Goal: Task Accomplishment & Management: Use online tool/utility

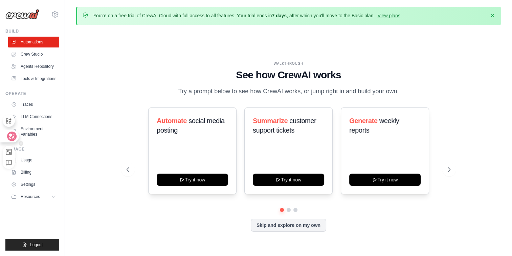
click at [4, 135] on div at bounding box center [9, 136] width 18 height 12
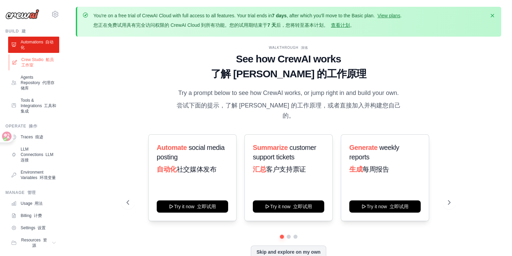
click at [36, 64] on font "船员工作室" at bounding box center [37, 62] width 33 height 10
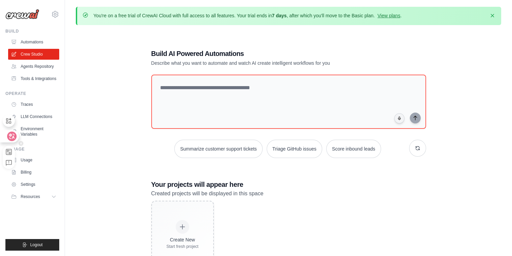
click at [8, 133] on icon at bounding box center [11, 136] width 7 height 7
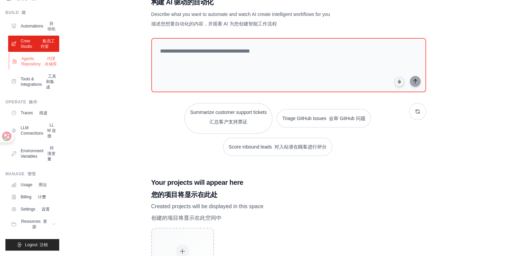
scroll to position [83, 0]
click at [37, 198] on link "Billing 计费" at bounding box center [34, 196] width 51 height 11
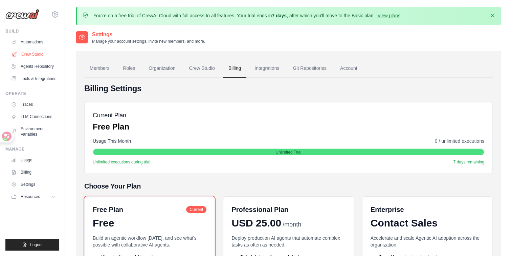
click at [23, 59] on link "Crew Studio" at bounding box center [34, 54] width 51 height 11
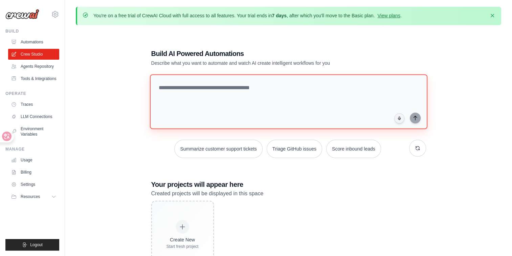
click at [223, 102] on textarea at bounding box center [289, 101] width 278 height 55
paste textarea "**********"
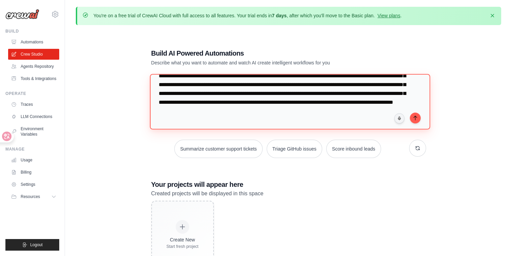
scroll to position [91, 0]
type textarea "**********"
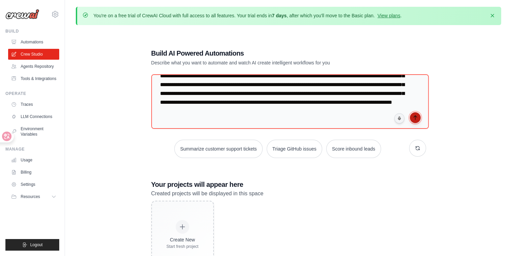
click at [414, 118] on icon "submit" at bounding box center [415, 117] width 5 height 5
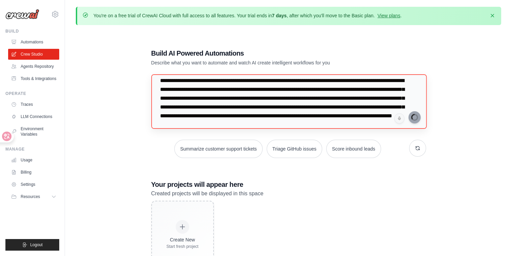
scroll to position [0, 0]
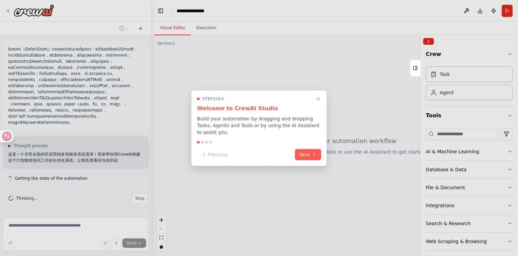
scroll to position [36, 0]
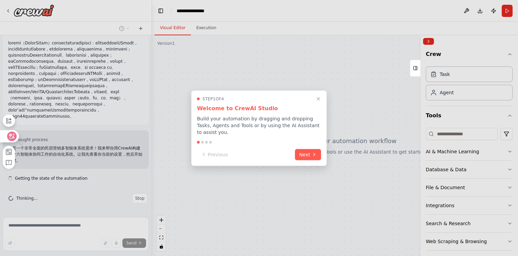
click at [9, 135] on icon at bounding box center [12, 135] width 6 height 5
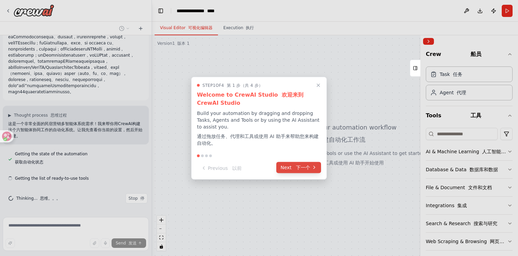
scroll to position [61, 0]
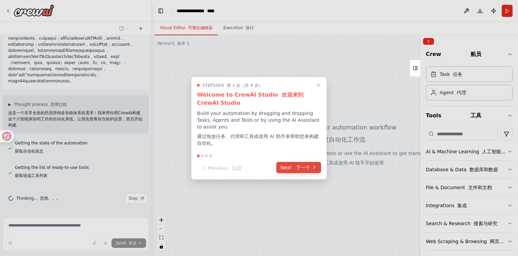
click at [311, 169] on button "Next 下一个" at bounding box center [298, 167] width 45 height 11
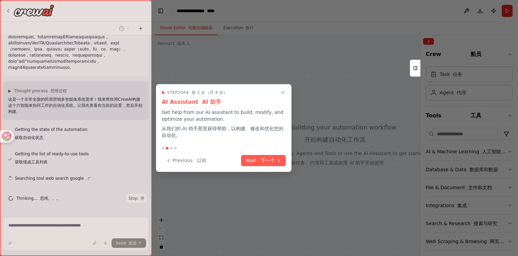
scroll to position [85, 0]
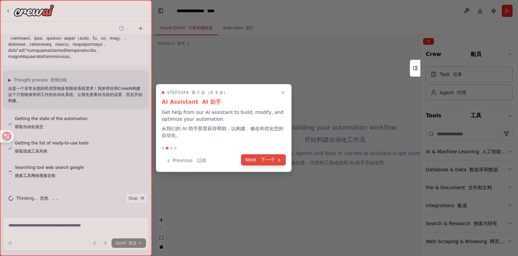
click at [257, 158] on button "Next 下一个" at bounding box center [263, 159] width 45 height 11
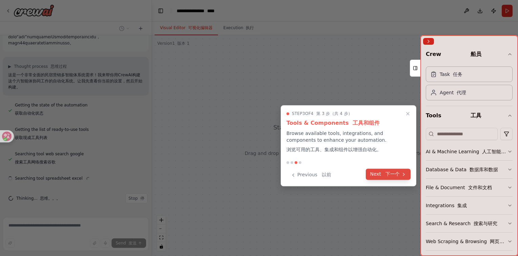
scroll to position [109, 0]
click at [381, 173] on button "Next 下一个" at bounding box center [387, 173] width 45 height 11
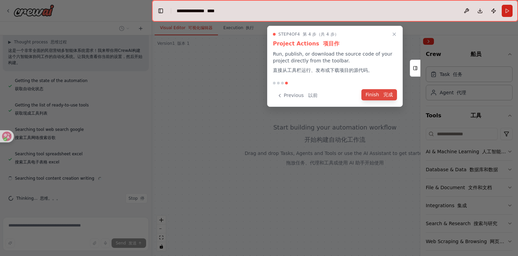
scroll to position [134, 0]
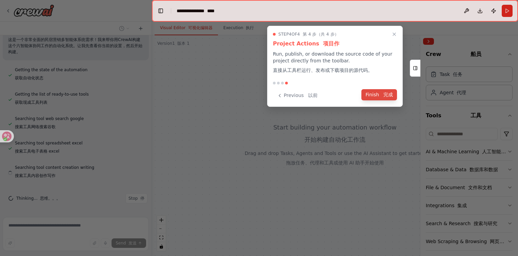
click at [371, 92] on button "Finish 完成" at bounding box center [379, 94] width 36 height 11
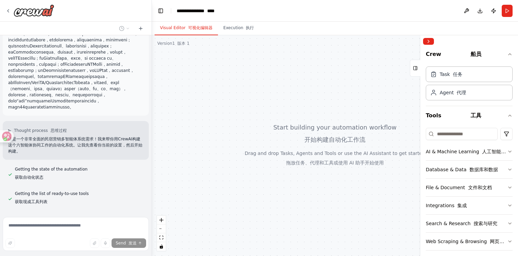
scroll to position [0, 0]
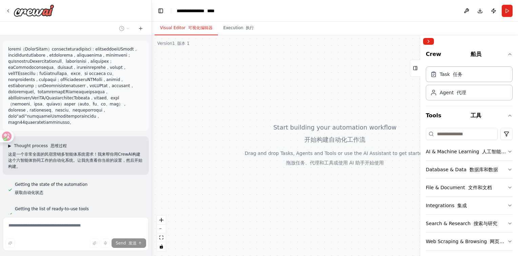
click at [9, 148] on span "▶" at bounding box center [9, 145] width 3 height 5
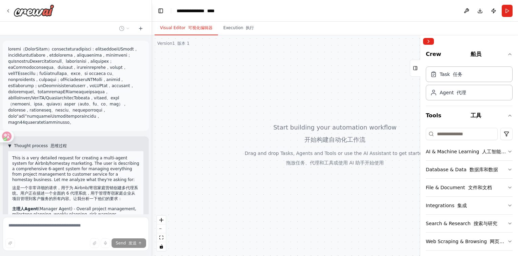
click at [13, 148] on button "▼ Thought process 思维过程" at bounding box center [37, 145] width 59 height 5
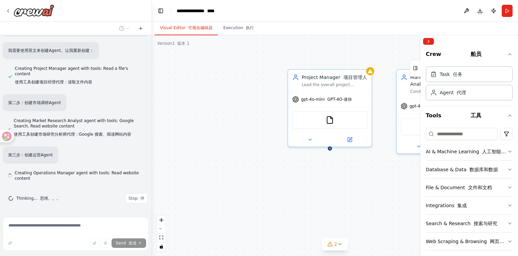
scroll to position [327, 0]
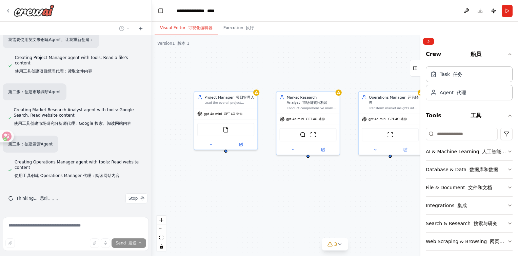
drag, startPoint x: 349, startPoint y: 183, endPoint x: 240, endPoint y: 176, distance: 109.3
click at [240, 176] on div "Project Manager 项目管理人 Lead the overall project management for {property_name} h…" at bounding box center [335, 145] width 366 height 220
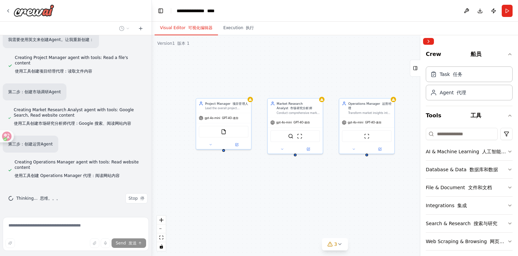
drag, startPoint x: 335, startPoint y: 187, endPoint x: 322, endPoint y: 183, distance: 12.9
click at [322, 183] on div "Project Manager 项目管理人 Lead the overall project management for {property_name} h…" at bounding box center [335, 145] width 366 height 220
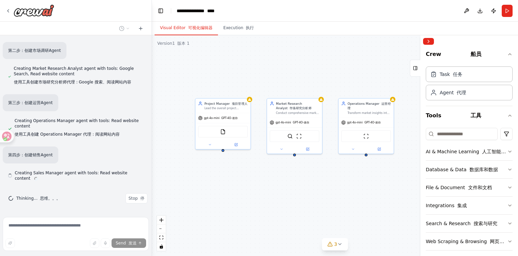
scroll to position [374, 0]
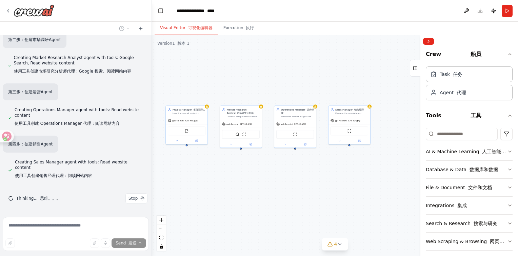
drag, startPoint x: 326, startPoint y: 178, endPoint x: 269, endPoint y: 166, distance: 57.7
click at [269, 166] on div "Project Manager 项目管理人 Lead the overall project management for {property_name} h…" at bounding box center [335, 145] width 366 height 220
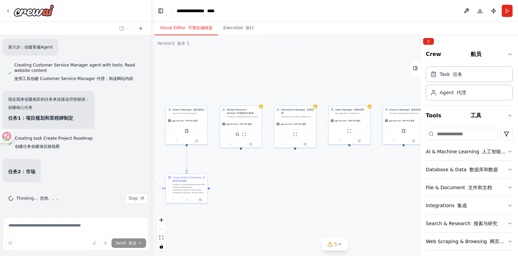
scroll to position [573, 0]
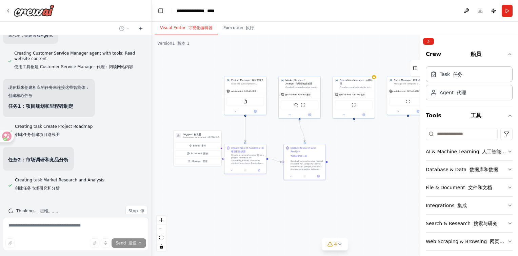
drag, startPoint x: 299, startPoint y: 172, endPoint x: 358, endPoint y: 143, distance: 65.6
click at [358, 143] on div ".deletable-edge-delete-btn { width: 20px; height: 20px; border: 0px solid #ffff…" at bounding box center [335, 145] width 366 height 220
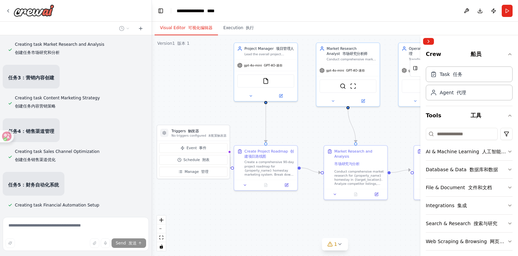
scroll to position [742, 0]
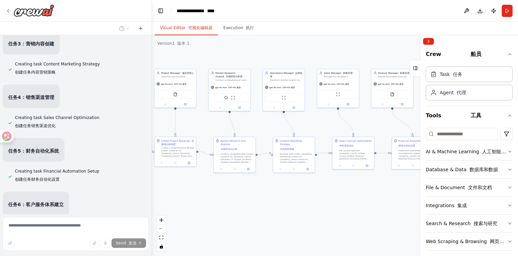
drag, startPoint x: 312, startPoint y: 133, endPoint x: 206, endPoint y: 129, distance: 106.1
click at [206, 129] on div ".deletable-edge-delete-btn { width: 20px; height: 20px; border: 0px solid #ffff…" at bounding box center [335, 145] width 366 height 220
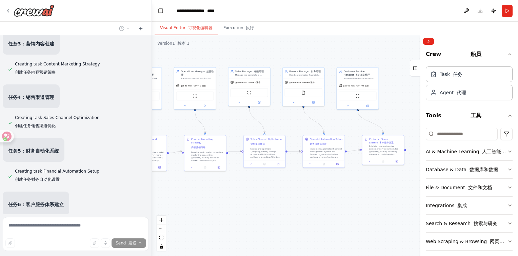
drag, startPoint x: 317, startPoint y: 130, endPoint x: 228, endPoint y: 128, distance: 88.8
click at [228, 128] on div ".deletable-edge-delete-btn { width: 20px; height: 20px; border: 0px solid #ffff…" at bounding box center [335, 145] width 366 height 220
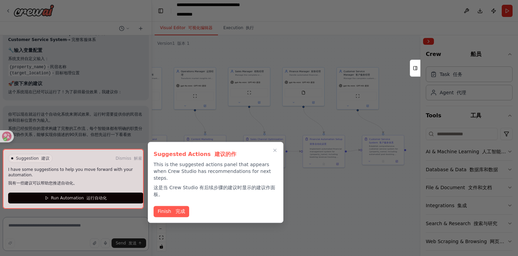
scroll to position [1180, 0]
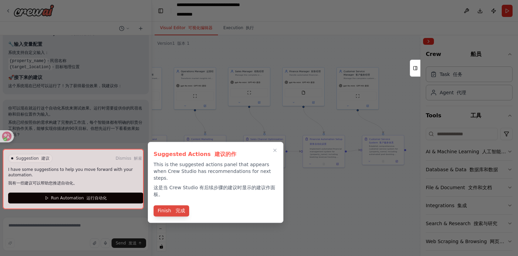
click at [169, 205] on button "Finish 完成" at bounding box center [171, 210] width 36 height 11
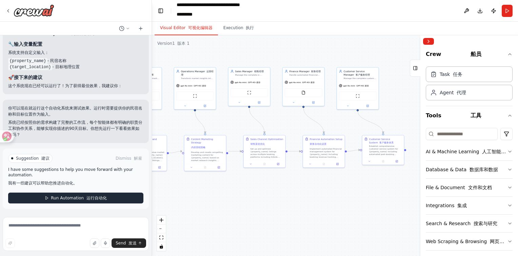
click at [57, 197] on span "Run Automation 运行自动化" at bounding box center [79, 197] width 56 height 5
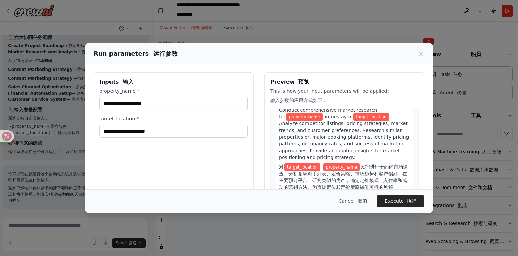
scroll to position [271, 0]
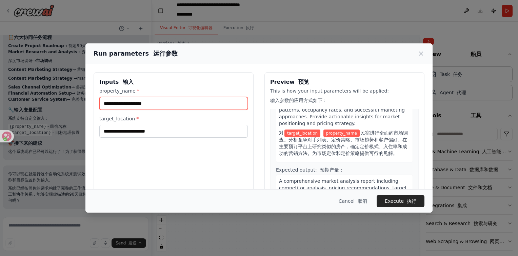
click at [138, 106] on input "property_name *" at bounding box center [173, 103] width 148 height 13
type input "*"
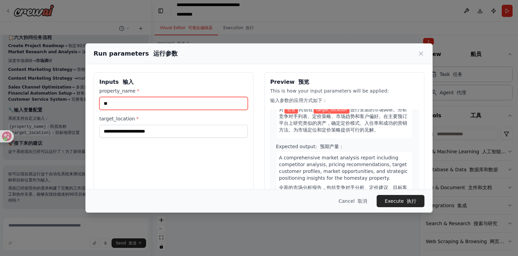
scroll to position [264, 0]
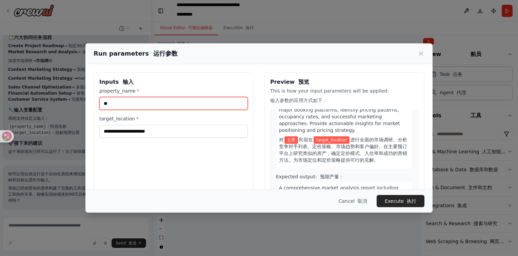
type input "**"
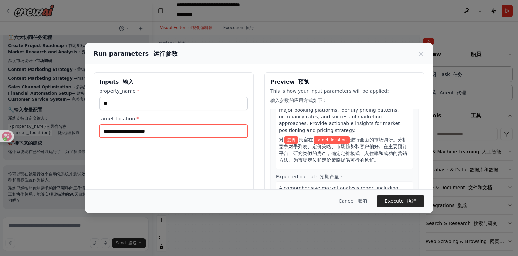
click at [142, 128] on input "target_location *" at bounding box center [173, 131] width 148 height 13
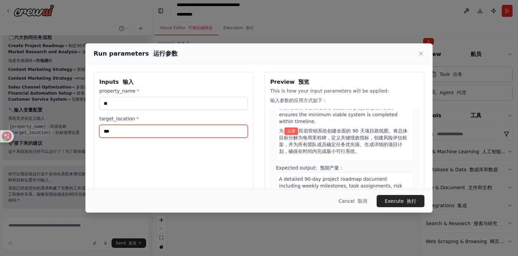
scroll to position [0, 0]
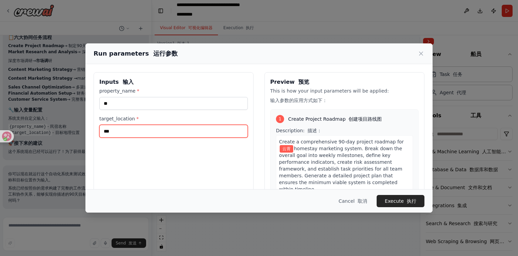
type input "***"
click at [280, 119] on div "1" at bounding box center [280, 119] width 8 height 8
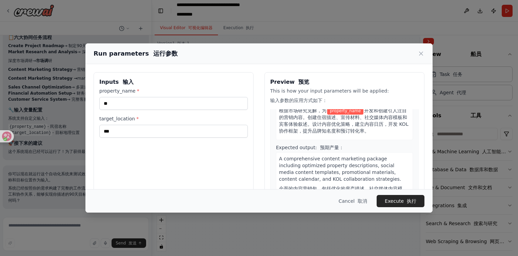
scroll to position [508, 0]
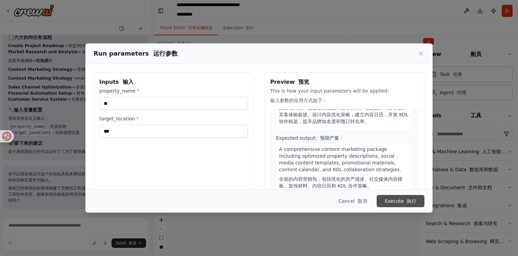
click at [389, 199] on button "Execute 执行" at bounding box center [400, 201] width 48 height 12
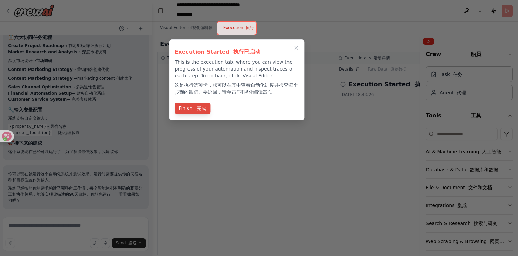
click at [196, 109] on font "完成" at bounding box center [200, 107] width 9 height 5
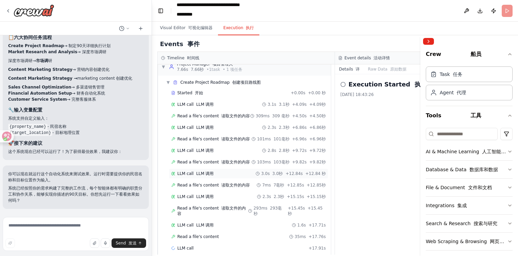
scroll to position [17, 0]
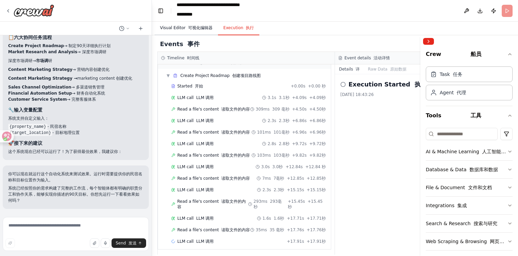
click at [195, 30] on font "可视化编辑器" at bounding box center [198, 27] width 27 height 5
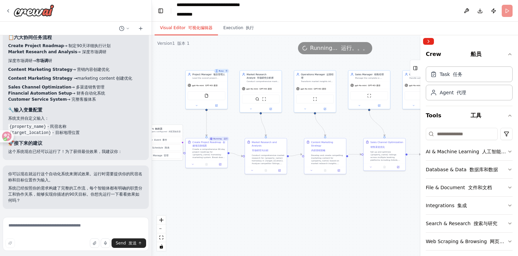
drag, startPoint x: 243, startPoint y: 121, endPoint x: 362, endPoint y: 124, distance: 119.9
click at [362, 124] on div ".deletable-edge-delete-btn { width: 20px; height: 20px; border: 0px solid #ffff…" at bounding box center [335, 145] width 366 height 220
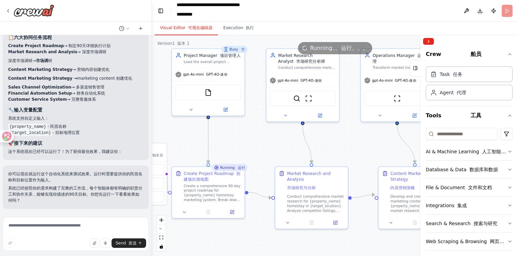
drag, startPoint x: 235, startPoint y: 126, endPoint x: 267, endPoint y: 152, distance: 40.2
click at [267, 152] on div ".deletable-edge-delete-btn { width: 20px; height: 20px; border: 0px solid #ffff…" at bounding box center [335, 145] width 366 height 220
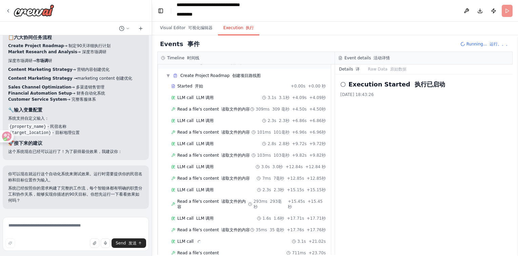
click at [228, 26] on button "Execution 执行" at bounding box center [239, 28] width 42 height 14
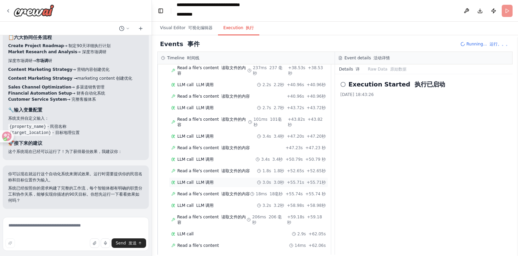
scroll to position [345, 0]
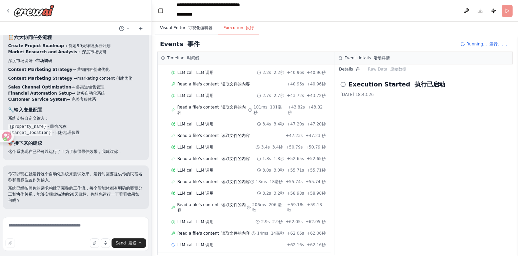
click at [197, 30] on font "可视化编辑器" at bounding box center [200, 27] width 24 height 5
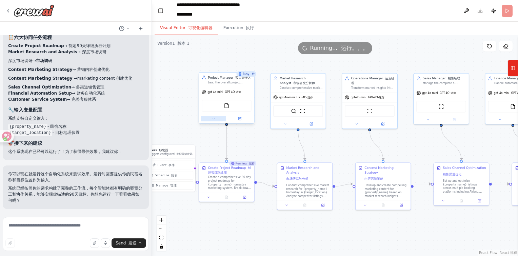
click at [215, 119] on icon at bounding box center [213, 119] width 4 height 4
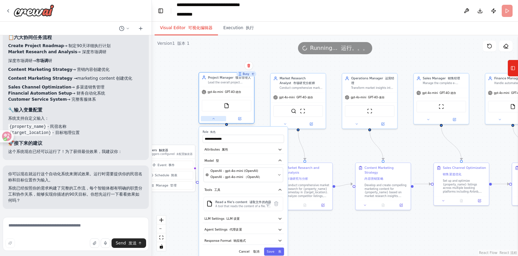
click at [215, 119] on icon at bounding box center [213, 119] width 4 height 4
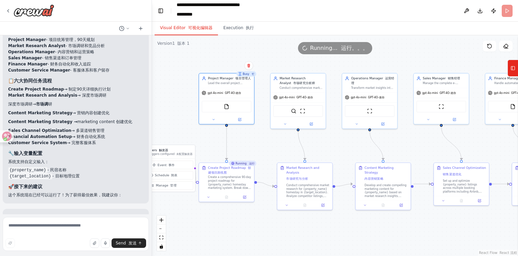
scroll to position [1058, 0]
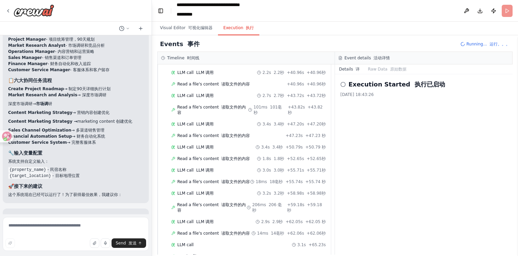
click at [225, 27] on button "Execution 执行" at bounding box center [239, 28] width 42 height 14
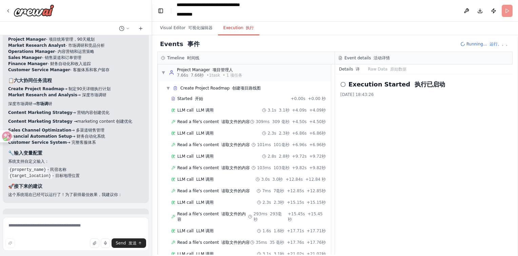
scroll to position [0, 0]
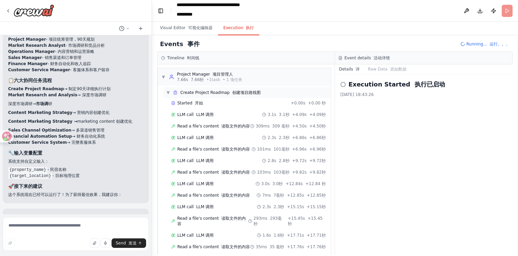
click at [167, 92] on span "▼" at bounding box center [168, 92] width 4 height 5
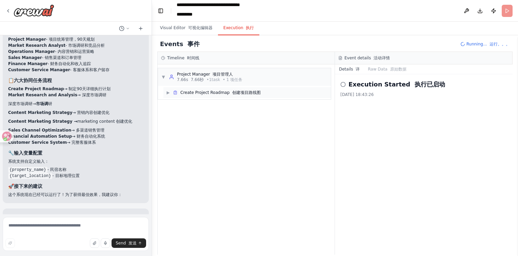
click at [167, 92] on span "▶" at bounding box center [168, 92] width 4 height 5
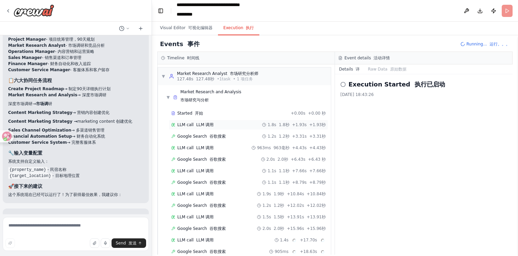
scroll to position [728, 0]
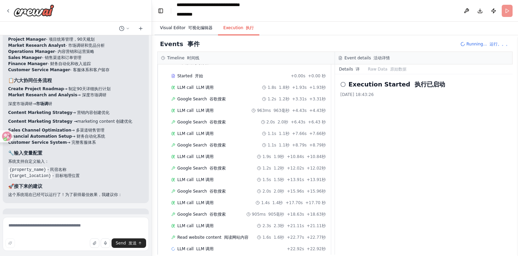
click at [188, 29] on font "可视化编辑器" at bounding box center [200, 27] width 24 height 5
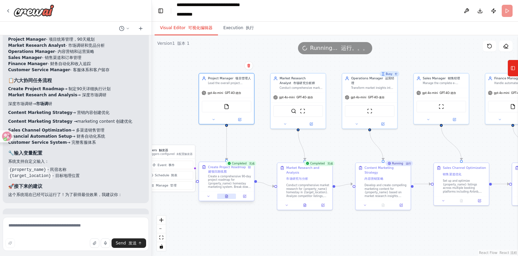
click at [223, 197] on button at bounding box center [226, 195] width 19 height 5
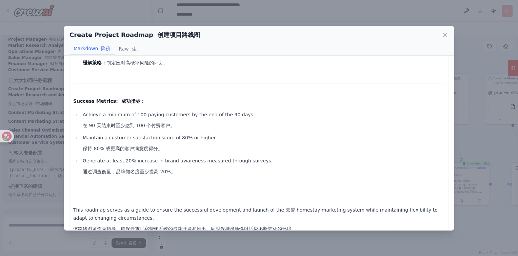
scroll to position [1531, 0]
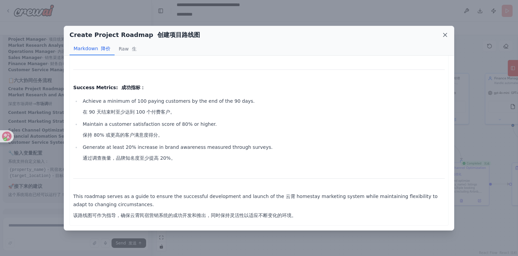
click at [446, 35] on icon at bounding box center [444, 34] width 3 height 3
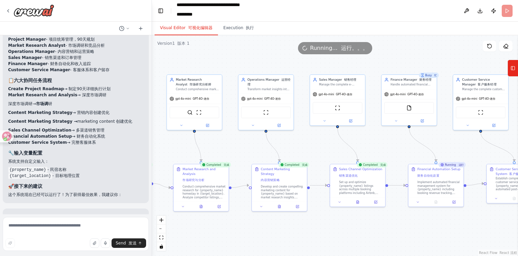
drag, startPoint x: 330, startPoint y: 140, endPoint x: 225, endPoint y: 141, distance: 105.3
click at [225, 141] on div ".deletable-edge-delete-btn { width: 20px; height: 20px; border: 0px solid #ffff…" at bounding box center [335, 145] width 366 height 220
click at [202, 205] on button at bounding box center [199, 205] width 19 height 5
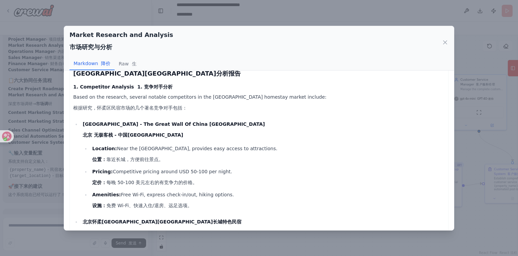
scroll to position [34, 0]
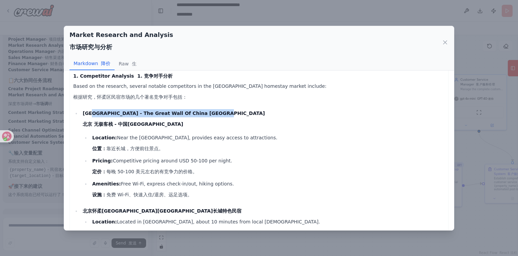
drag, startPoint x: 94, startPoint y: 112, endPoint x: 228, endPoint y: 112, distance: 133.1
click at [228, 112] on p "[GEOGRAPHIC_DATA] - The Great Wall Of China [GEOGRAPHIC_DATA] 北京 无极客栈 - 中国[GEOG…" at bounding box center [264, 120] width 362 height 22
copy strong "Wuji Inn - The Great Wall Of China [GEOGRAPHIC_DATA]"
click at [172, 153] on li "Location: Near the [GEOGRAPHIC_DATA], provides easy access to attractions. 位置： …" at bounding box center [267, 144] width 354 height 22
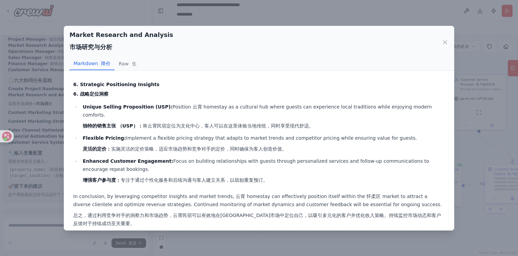
scroll to position [742, 0]
click at [445, 39] on icon at bounding box center [444, 42] width 7 height 7
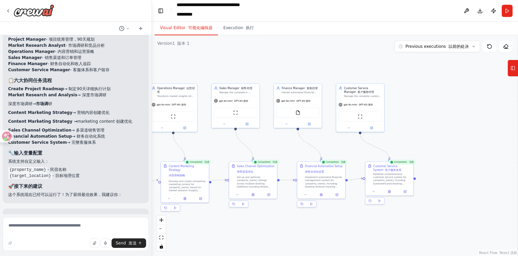
drag, startPoint x: 352, startPoint y: 143, endPoint x: 233, endPoint y: 143, distance: 118.9
click at [233, 143] on div ".deletable-edge-delete-btn { width: 20px; height: 20px; border: 0px solid #ffff…" at bounding box center [335, 145] width 366 height 220
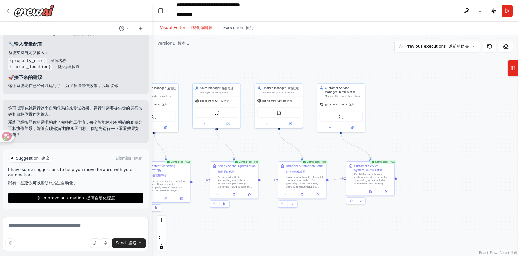
scroll to position [1192, 0]
click at [235, 26] on button "Execution 执行" at bounding box center [239, 28] width 42 height 14
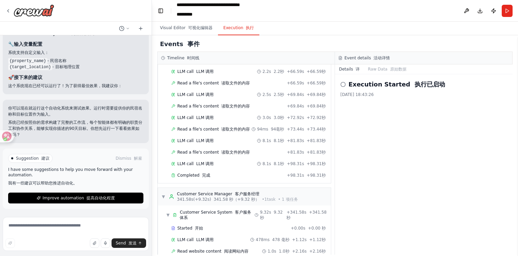
scroll to position [2092, 0]
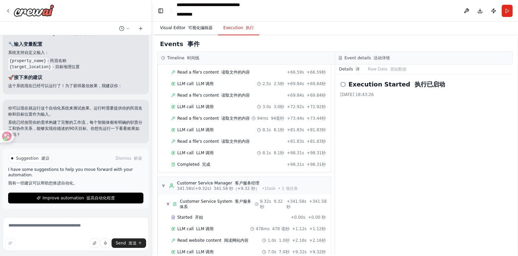
click at [171, 30] on button "Visual Editor 可视化编辑器" at bounding box center [185, 28] width 63 height 14
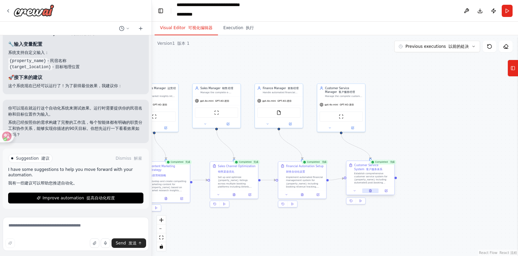
click at [370, 192] on button at bounding box center [370, 190] width 17 height 5
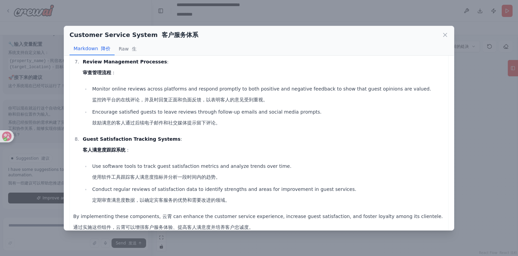
scroll to position [496, 0]
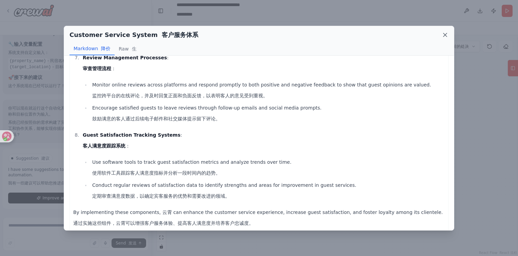
click at [446, 37] on icon at bounding box center [444, 34] width 7 height 7
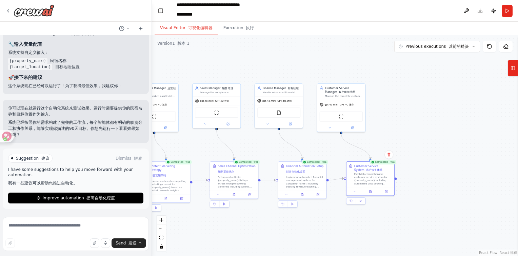
click at [87, 197] on font "提高自动化程度" at bounding box center [100, 197] width 28 height 5
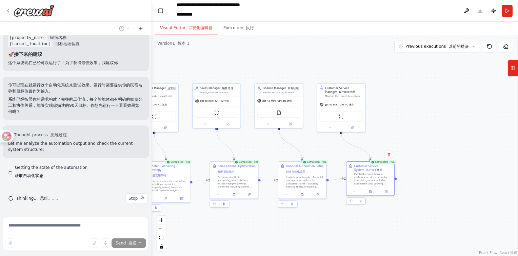
scroll to position [1215, 0]
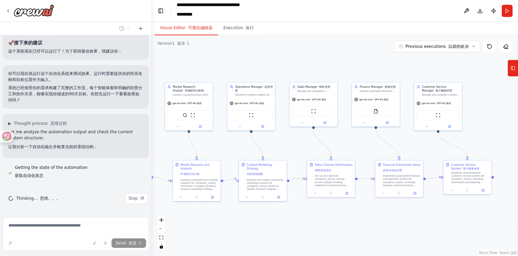
drag, startPoint x: 197, startPoint y: 152, endPoint x: 295, endPoint y: 150, distance: 98.2
click at [295, 150] on div ".deletable-edge-delete-btn { width: 20px; height: 20px; border: 0px solid #ffff…" at bounding box center [335, 145] width 366 height 220
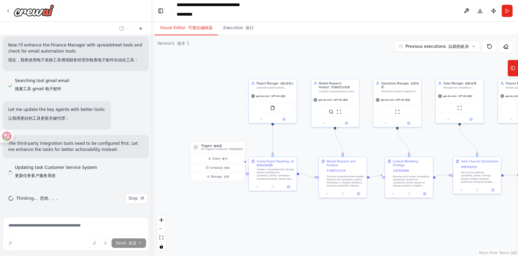
scroll to position [1454, 0]
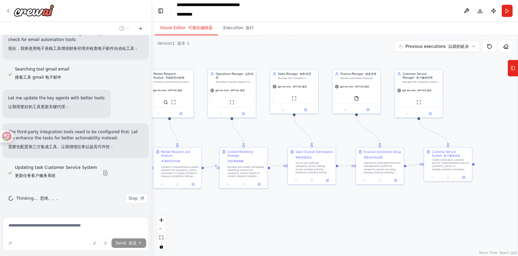
drag, startPoint x: 218, startPoint y: 148, endPoint x: 177, endPoint y: 134, distance: 43.7
click at [178, 134] on div ".deletable-edge-delete-btn { width: 20px; height: 20px; border: 0px solid #ffff…" at bounding box center [335, 145] width 366 height 220
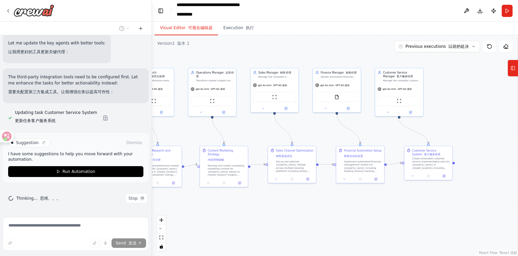
scroll to position [1520, 0]
click at [225, 31] on button "Execution 执行" at bounding box center [239, 28] width 42 height 14
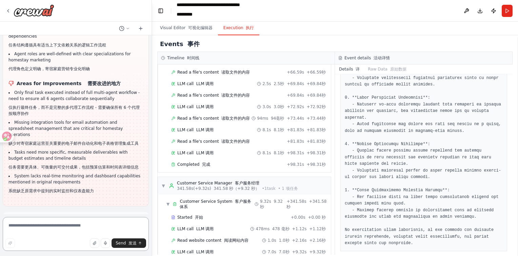
scroll to position [1685, 0]
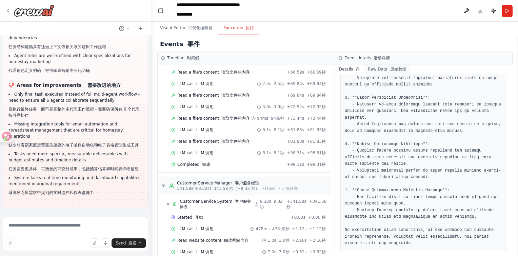
click at [376, 69] on button "Raw Data 原始数据" at bounding box center [386, 68] width 46 height 9
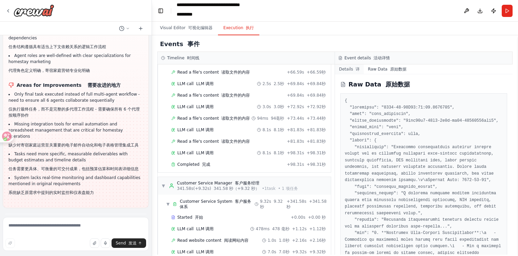
click at [354, 70] on font at bounding box center [354, 69] width 3 height 5
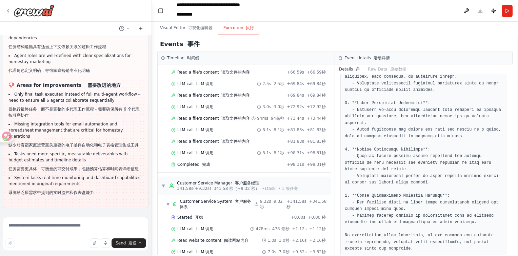
scroll to position [298, 0]
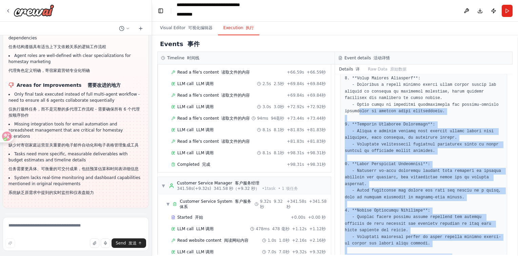
drag, startPoint x: 385, startPoint y: 231, endPoint x: 357, endPoint y: 101, distance: 132.7
click at [357, 101] on pre at bounding box center [423, 131] width 158 height 363
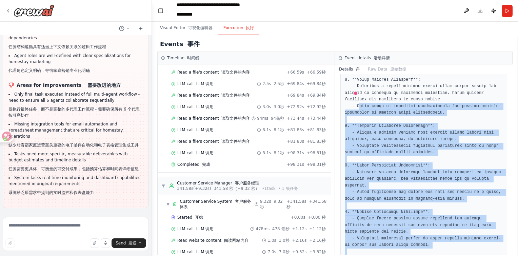
click at [357, 101] on pre at bounding box center [423, 132] width 158 height 363
click at [185, 28] on font "button" at bounding box center [186, 27] width 3 height 5
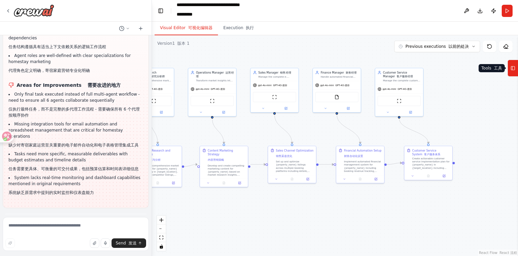
click at [511, 63] on icon at bounding box center [512, 68] width 5 height 11
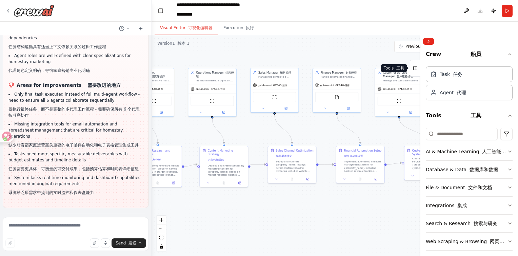
click at [417, 69] on icon at bounding box center [415, 68] width 5 height 11
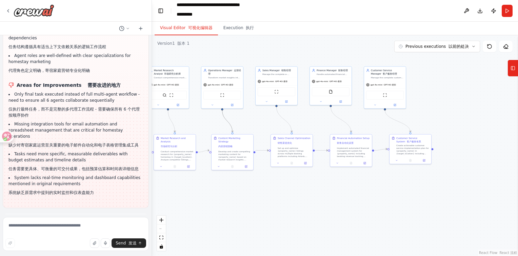
drag, startPoint x: 226, startPoint y: 119, endPoint x: 348, endPoint y: 128, distance: 122.9
click at [25, 49] on div ".deletable-edge-delete-btn { width: 20px; height: 20px; border: 0px solid #ffff…" at bounding box center [25, 49] width 0 height 0
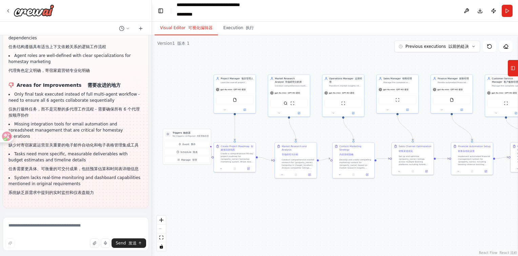
drag, startPoint x: 264, startPoint y: 121, endPoint x: 385, endPoint y: 129, distance: 121.2
click at [385, 129] on div ".deletable-edge-delete-btn { width: 20px; height: 20px; border: 0px solid #ffff…" at bounding box center [335, 145] width 366 height 220
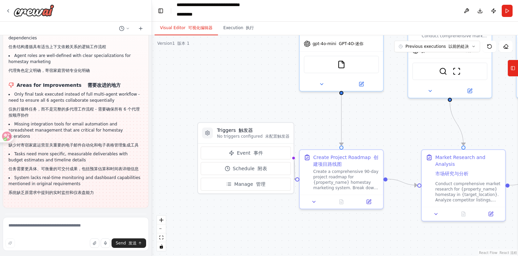
drag, startPoint x: 194, startPoint y: 103, endPoint x: 263, endPoint y: 104, distance: 69.1
click at [263, 104] on div ".deletable-edge-delete-btn { width: 20px; height: 20px; border: 0px solid #ffff…" at bounding box center [335, 145] width 366 height 220
click at [254, 133] on h3 "Triggers 触发器" at bounding box center [253, 130] width 72 height 7
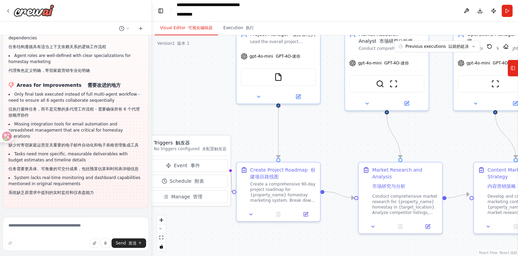
drag, startPoint x: 316, startPoint y: 126, endPoint x: 247, endPoint y: 139, distance: 70.2
click at [247, 139] on div ".deletable-edge-delete-btn { width: 20px; height: 20px; border: 0px solid #ffff…" at bounding box center [335, 145] width 366 height 220
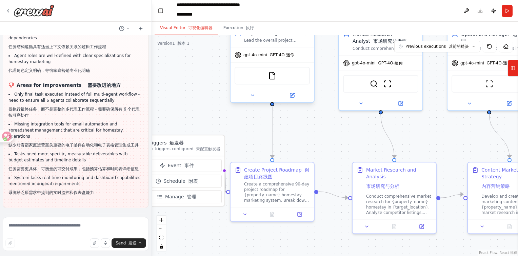
click at [280, 56] on font "GPT-4O-迷你" at bounding box center [281, 54] width 25 height 5
click at [236, 57] on icon at bounding box center [238, 55] width 6 height 6
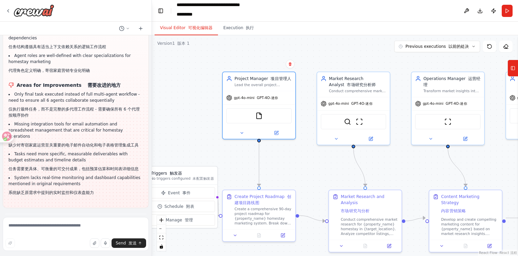
drag, startPoint x: 327, startPoint y: 134, endPoint x: 298, endPoint y: 152, distance: 33.4
click at [321, 155] on div ".deletable-edge-delete-btn { width: 20px; height: 20px; border: 0px solid #ffff…" at bounding box center [335, 145] width 366 height 220
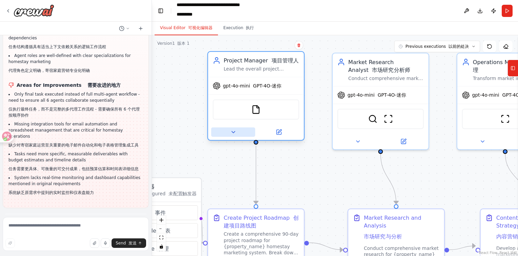
click at [233, 130] on icon at bounding box center [233, 132] width 6 height 6
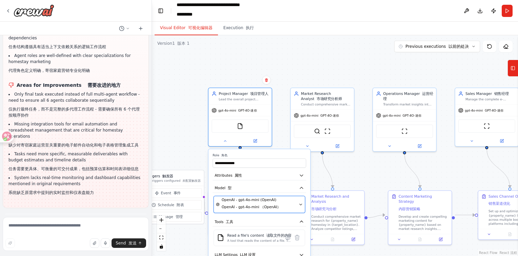
click at [264, 205] on font "OpenAI - gpt-4o-mini （OpenAI）" at bounding box center [251, 207] width 59 height 4
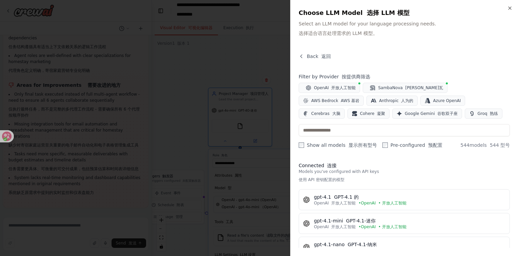
click at [8, 134] on icon at bounding box center [6, 135] width 9 height 9
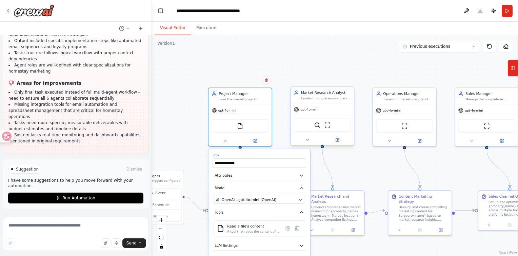
scroll to position [1318, 0]
click at [238, 198] on span "OpenAI - gpt-4o-mini (OpenAI)" at bounding box center [249, 199] width 55 height 5
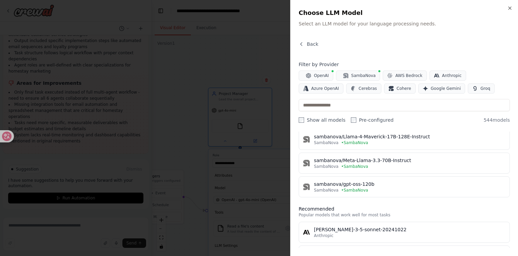
scroll to position [169, 0]
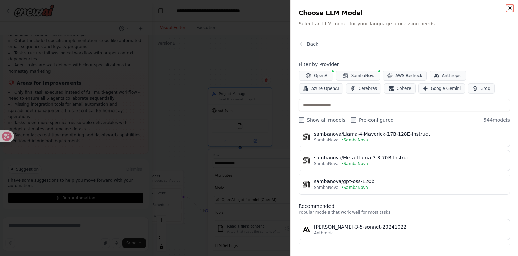
click at [510, 8] on icon "button" at bounding box center [509, 8] width 3 height 3
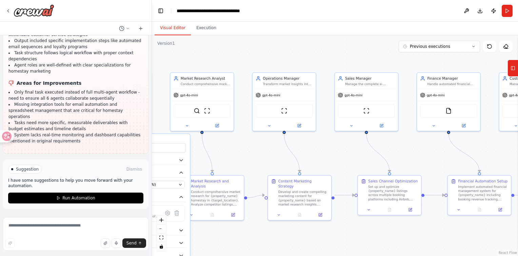
drag, startPoint x: 362, startPoint y: 64, endPoint x: 242, endPoint y: 48, distance: 121.2
click at [242, 48] on div ".deletable-edge-delete-btn { width: 20px; height: 20px; border: 0px solid #ffff…" at bounding box center [335, 145] width 366 height 220
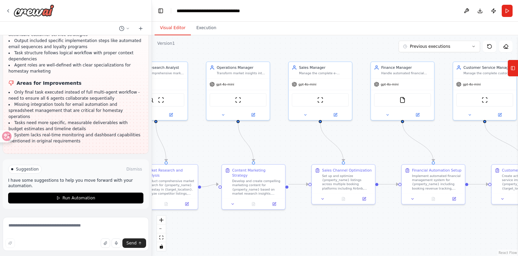
drag, startPoint x: 354, startPoint y: 162, endPoint x: 270, endPoint y: 144, distance: 85.7
click at [270, 144] on div ".deletable-edge-delete-btn { width: 20px; height: 20px; border: 0px solid #ffff…" at bounding box center [335, 145] width 366 height 220
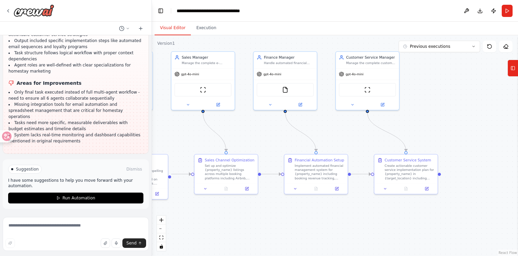
drag, startPoint x: 355, startPoint y: 143, endPoint x: 282, endPoint y: 144, distance: 73.2
click at [275, 141] on div ".deletable-edge-delete-btn { width: 20px; height: 20px; border: 0px solid #ffff…" at bounding box center [335, 145] width 366 height 220
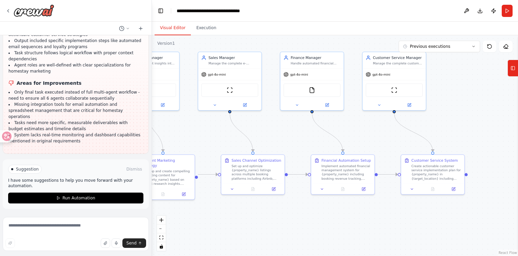
drag, startPoint x: 242, startPoint y: 132, endPoint x: 269, endPoint y: 132, distance: 27.1
click at [269, 132] on div ".deletable-edge-delete-btn { width: 20px; height: 20px; border: 0px solid #ffff…" at bounding box center [335, 145] width 366 height 220
click at [12, 133] on icon at bounding box center [11, 136] width 7 height 7
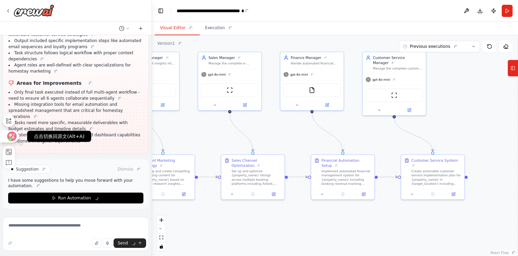
scroll to position [1349, 0]
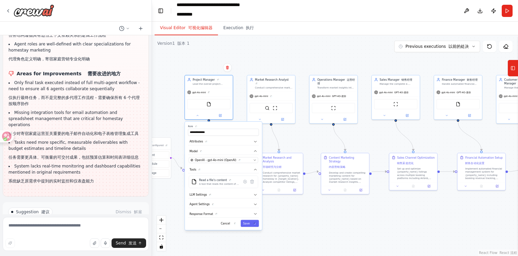
drag, startPoint x: 221, startPoint y: 135, endPoint x: 373, endPoint y: 138, distance: 151.8
click at [373, 138] on div ".deletable-edge-delete-btn { width: 20px; height: 20px; border: 0px solid #ffff…" at bounding box center [335, 145] width 366 height 220
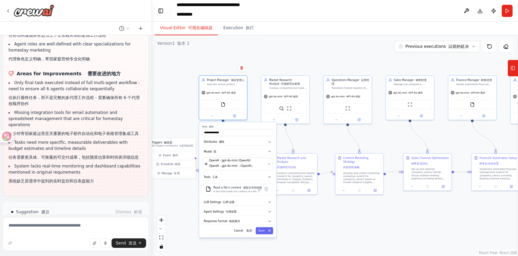
drag, startPoint x: 284, startPoint y: 142, endPoint x: 350, endPoint y: 144, distance: 65.7
click at [350, 144] on div ".deletable-edge-delete-btn { width: 20px; height: 20px; border: 0px solid #ffff…" at bounding box center [335, 145] width 366 height 220
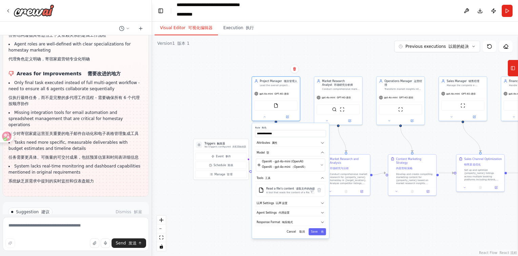
click at [198, 108] on div ".deletable-edge-delete-btn { width: 20px; height: 20px; border: 0px solid #ffff…" at bounding box center [335, 145] width 366 height 220
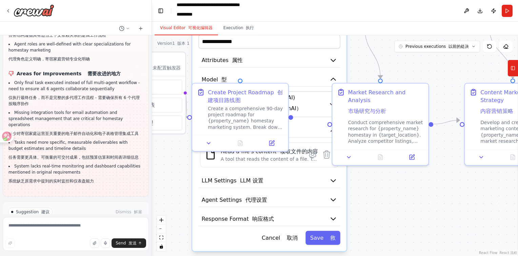
drag, startPoint x: 402, startPoint y: 119, endPoint x: 397, endPoint y: 53, distance: 65.9
click at [397, 54] on div ".deletable-edge-delete-btn { width: 20px; height: 20px; border: 0px solid #ffff…" at bounding box center [335, 145] width 366 height 220
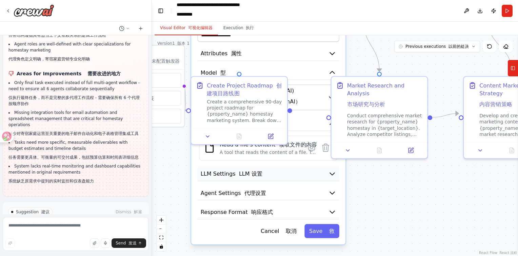
click at [293, 170] on button "LLM Settings LLM 设置" at bounding box center [268, 174] width 142 height 15
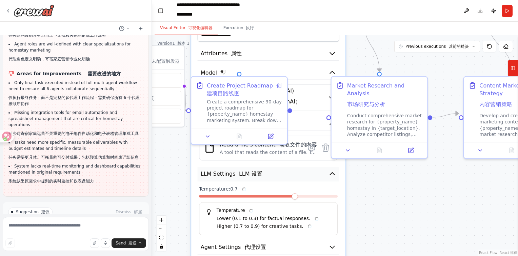
click at [293, 170] on button "LLM Settings LLM 设置" at bounding box center [268, 174] width 142 height 15
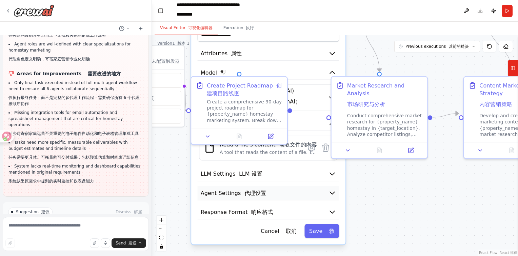
click at [286, 187] on button "Agent Settings 代理设置" at bounding box center [268, 193] width 142 height 15
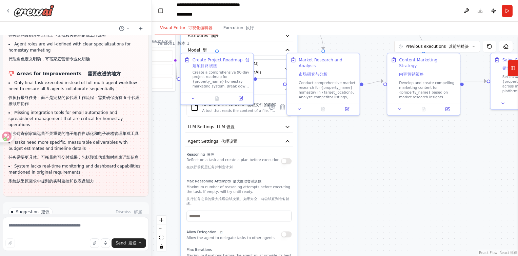
drag, startPoint x: 365, startPoint y: 204, endPoint x: 332, endPoint y: 161, distance: 54.8
click at [332, 161] on div ".deletable-edge-delete-btn { width: 20px; height: 20px; border: 0px solid #ffff…" at bounding box center [335, 145] width 366 height 220
click at [256, 141] on button "Agent Settings 代理设置" at bounding box center [238, 141] width 107 height 11
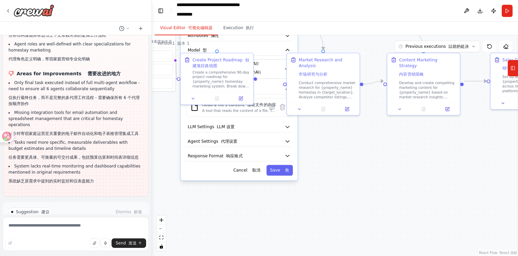
click at [335, 143] on div ".deletable-edge-delete-btn { width: 20px; height: 20px; border: 0px solid #ffff…" at bounding box center [335, 145] width 366 height 220
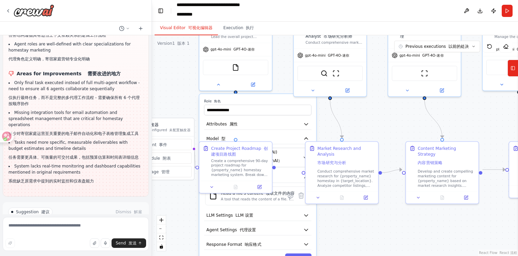
drag, startPoint x: 335, startPoint y: 143, endPoint x: 355, endPoint y: 235, distance: 94.3
click at [355, 234] on div ".deletable-edge-delete-btn { width: 20px; height: 20px; border: 0px solid #ffff…" at bounding box center [335, 145] width 366 height 220
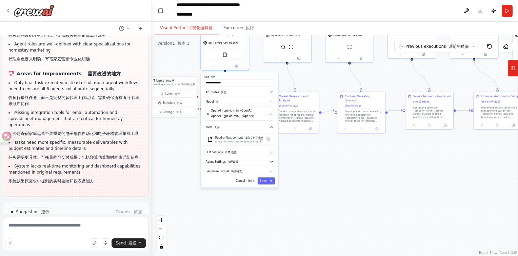
drag, startPoint x: 241, startPoint y: 83, endPoint x: 253, endPoint y: 146, distance: 63.8
click at [253, 146] on div "**********" at bounding box center [239, 129] width 77 height 115
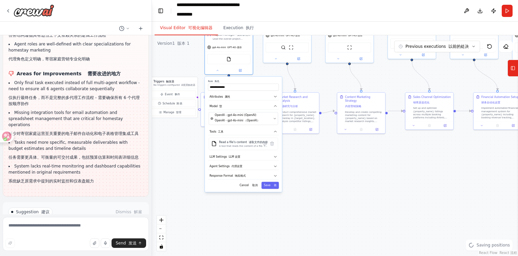
drag, startPoint x: 230, startPoint y: 92, endPoint x: 216, endPoint y: 32, distance: 62.0
click at [216, 32] on div "Visual Editor 可视化编辑器 Execution 执行 Version 1 版本 1 Previous executions 以前的处决 Show…" at bounding box center [335, 139] width 366 height 234
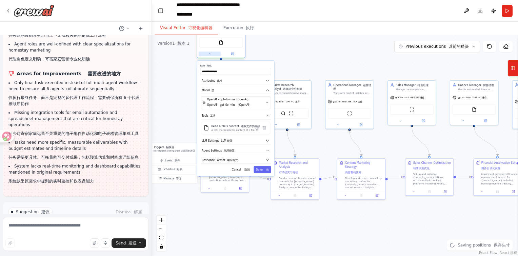
click at [211, 56] on button at bounding box center [209, 53] width 22 height 5
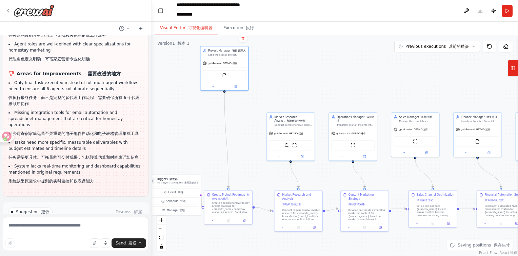
drag, startPoint x: 272, startPoint y: 54, endPoint x: 275, endPoint y: 86, distance: 33.0
click at [275, 86] on div ".deletable-edge-delete-btn { width: 20px; height: 20px; border: 0px solid #ffff…" at bounding box center [335, 145] width 366 height 220
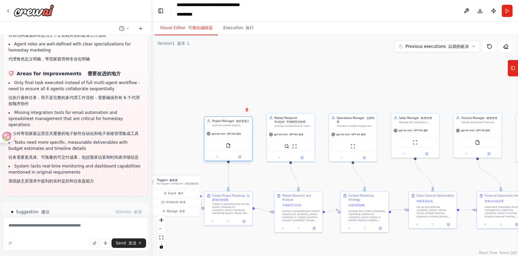
drag, startPoint x: 226, startPoint y: 61, endPoint x: 230, endPoint y: 133, distance: 72.3
click at [230, 133] on div "gpt-4o-mini GPT-4O-迷你" at bounding box center [228, 133] width 48 height 8
drag, startPoint x: 234, startPoint y: 130, endPoint x: 233, endPoint y: 121, distance: 9.6
click at [233, 121] on div "Lead the overall project management for {property_name} homestay marketing, inc…" at bounding box center [231, 121] width 38 height 3
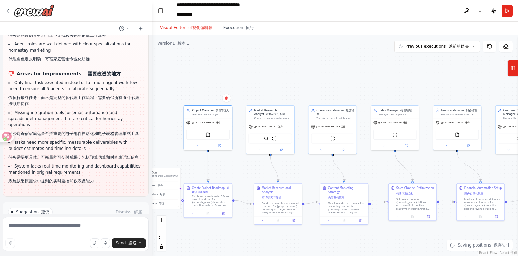
drag, startPoint x: 343, startPoint y: 89, endPoint x: 313, endPoint y: 78, distance: 32.2
click at [313, 78] on div ".deletable-edge-delete-btn { width: 20px; height: 20px; border: 0px solid #ffff…" at bounding box center [335, 145] width 366 height 220
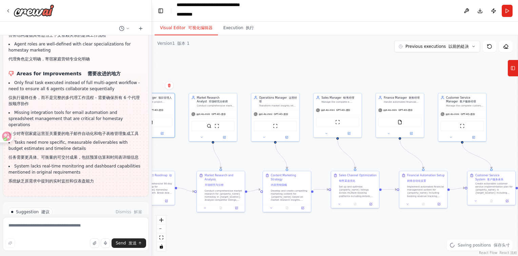
drag, startPoint x: 359, startPoint y: 82, endPoint x: 312, endPoint y: 73, distance: 48.3
click at [312, 73] on div ".deletable-edge-delete-btn { width: 20px; height: 20px; border: 0px solid #ffff…" at bounding box center [335, 145] width 366 height 220
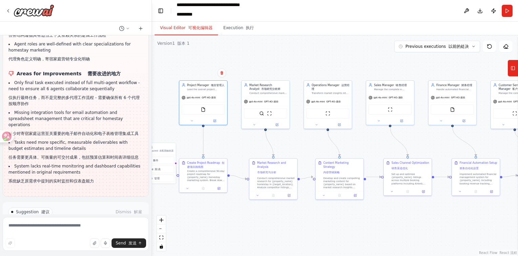
drag, startPoint x: 309, startPoint y: 74, endPoint x: 361, endPoint y: 62, distance: 54.0
click at [361, 62] on div ".deletable-edge-delete-btn { width: 20px; height: 20px; border: 0px solid #ffff…" at bounding box center [335, 145] width 366 height 220
click at [205, 106] on img at bounding box center [203, 108] width 5 height 5
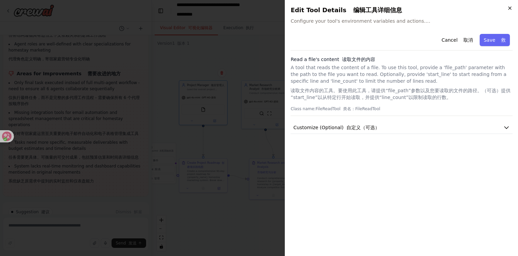
click at [510, 8] on icon "button" at bounding box center [509, 8] width 3 height 3
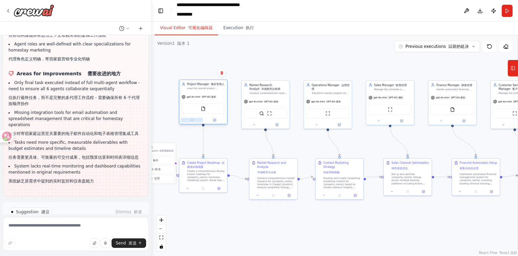
click at [187, 120] on button at bounding box center [192, 120] width 22 height 5
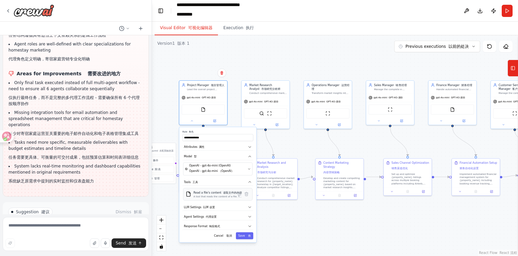
click at [210, 195] on div "A tool that reads the content of a file. To use this tool, provide a 'file_path…" at bounding box center [217, 196] width 49 height 3
click at [512, 62] on button "Tools 工具" at bounding box center [512, 68] width 10 height 17
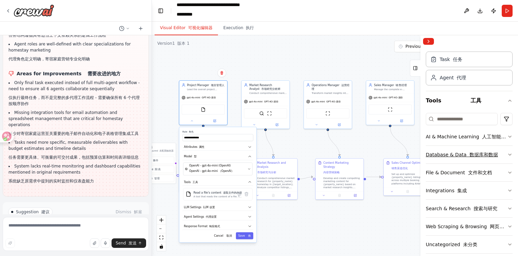
scroll to position [22, 0]
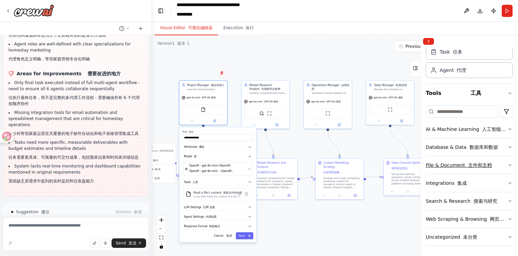
click at [500, 161] on button "File & Document 文件和文档" at bounding box center [468, 165] width 87 height 18
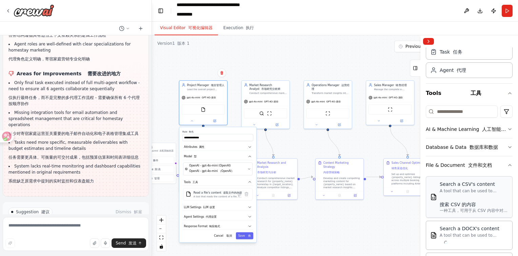
scroll to position [56, 0]
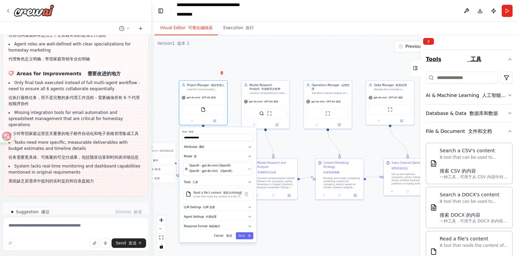
click at [501, 60] on button "Tools 工具" at bounding box center [468, 59] width 87 height 19
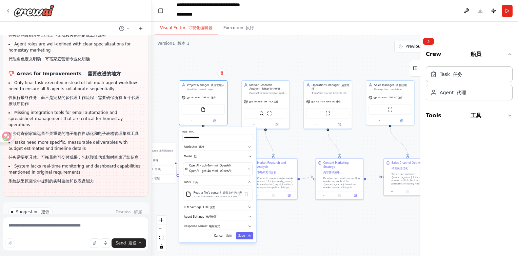
click at [292, 63] on div ".deletable-edge-delete-btn { width: 20px; height: 20px; border: 0px solid #ffff…" at bounding box center [335, 145] width 366 height 220
click at [210, 90] on div "Project Manager 项目管理人 Lead the overall project management for {property_name} h…" at bounding box center [203, 86] width 48 height 13
click at [465, 12] on button at bounding box center [466, 11] width 11 height 12
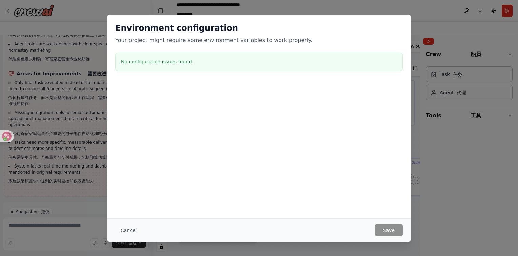
click at [295, 56] on div "No configuration issues found." at bounding box center [258, 61] width 287 height 18
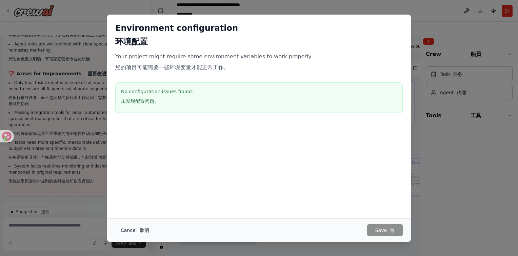
click at [144, 229] on font "取消" at bounding box center [144, 229] width 9 height 5
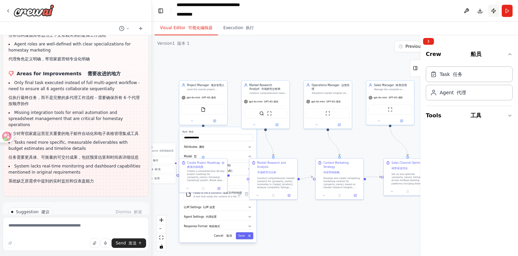
click at [494, 11] on button "Publish" at bounding box center [493, 11] width 11 height 12
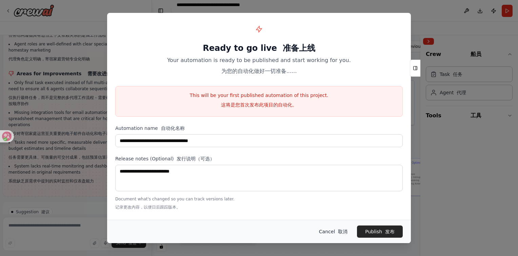
click at [341, 231] on font "取消" at bounding box center [342, 231] width 9 height 5
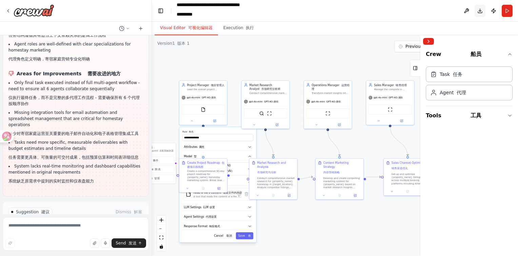
click at [483, 9] on button "Download" at bounding box center [479, 11] width 11 height 12
